Goal: Information Seeking & Learning: Find specific fact

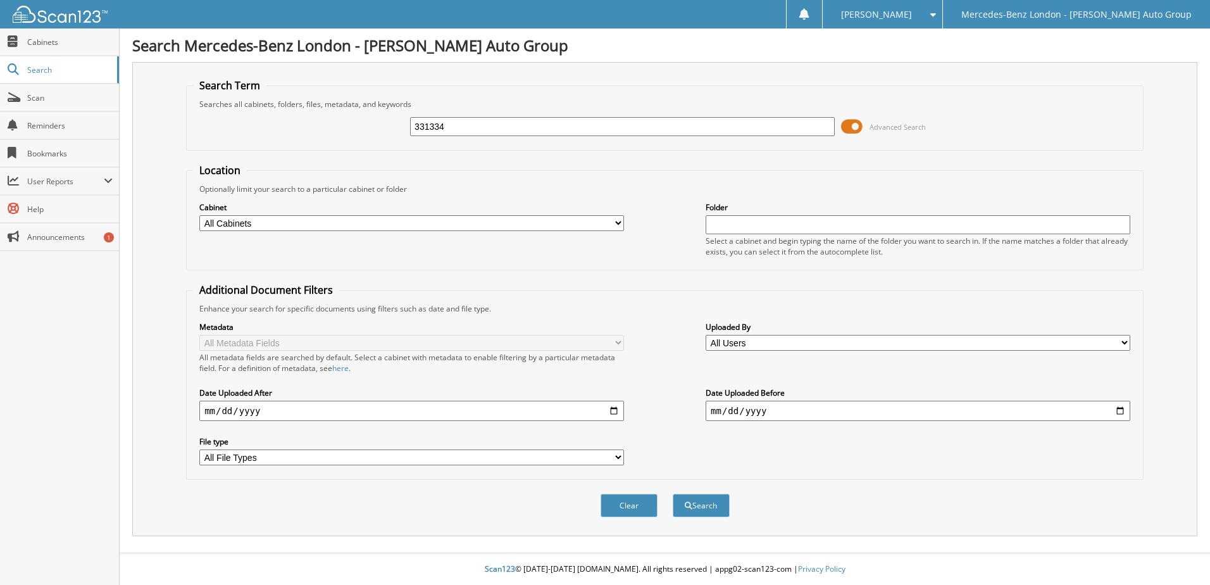
type input "331334"
click at [673, 494] on button "Search" at bounding box center [701, 505] width 57 height 23
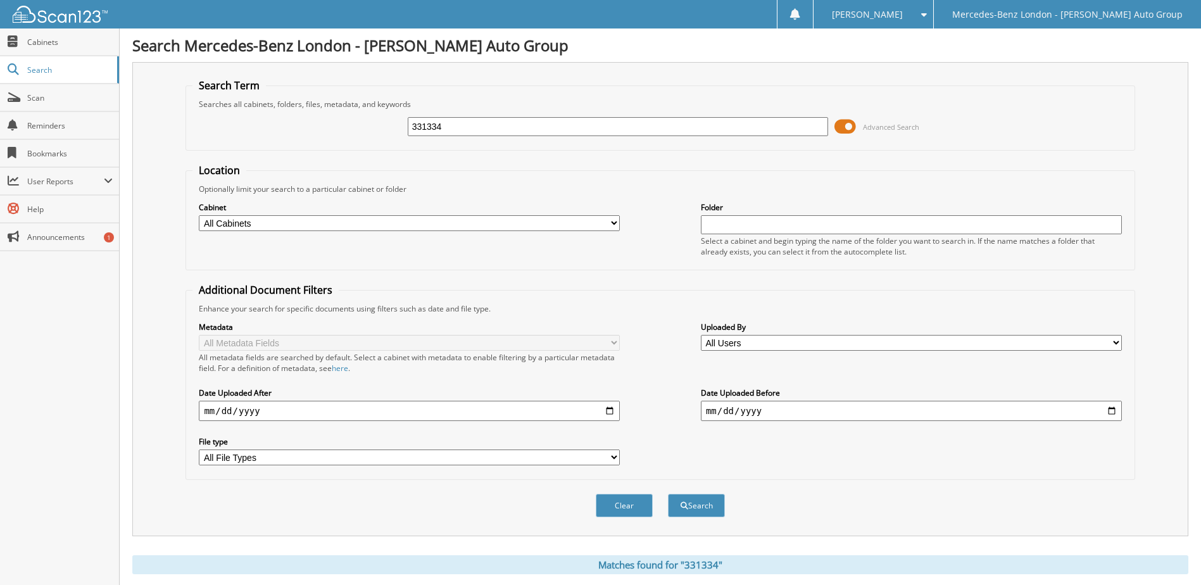
scroll to position [155, 0]
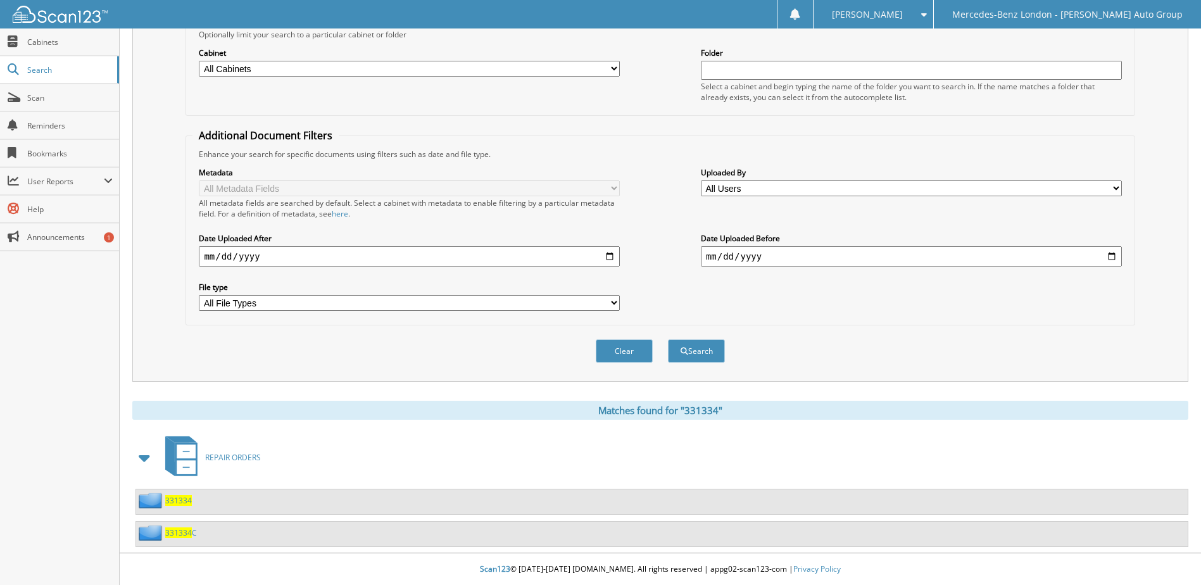
click at [182, 532] on span "331334" at bounding box center [178, 532] width 27 height 11
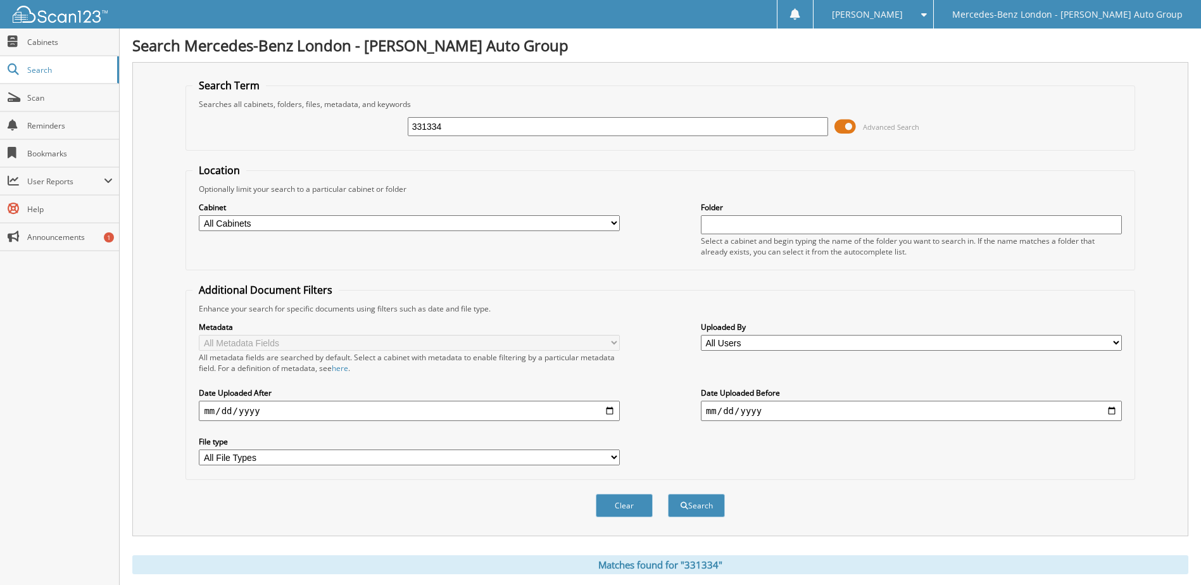
click at [491, 122] on input "331334" at bounding box center [618, 126] width 421 height 19
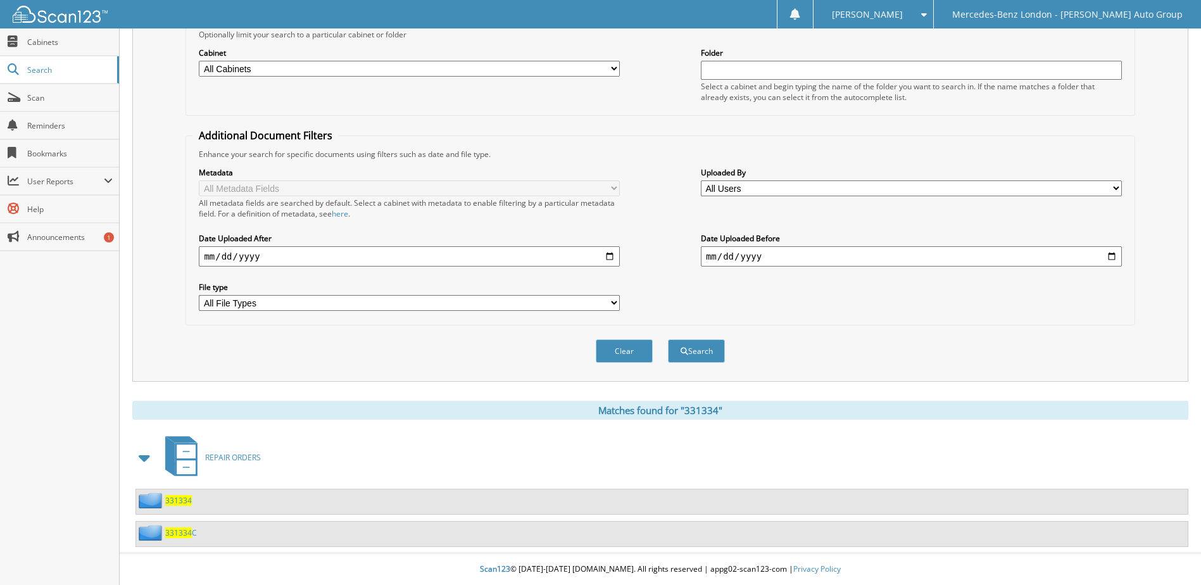
click at [180, 498] on span "331334" at bounding box center [178, 500] width 27 height 11
